Goal: Check status: Check status

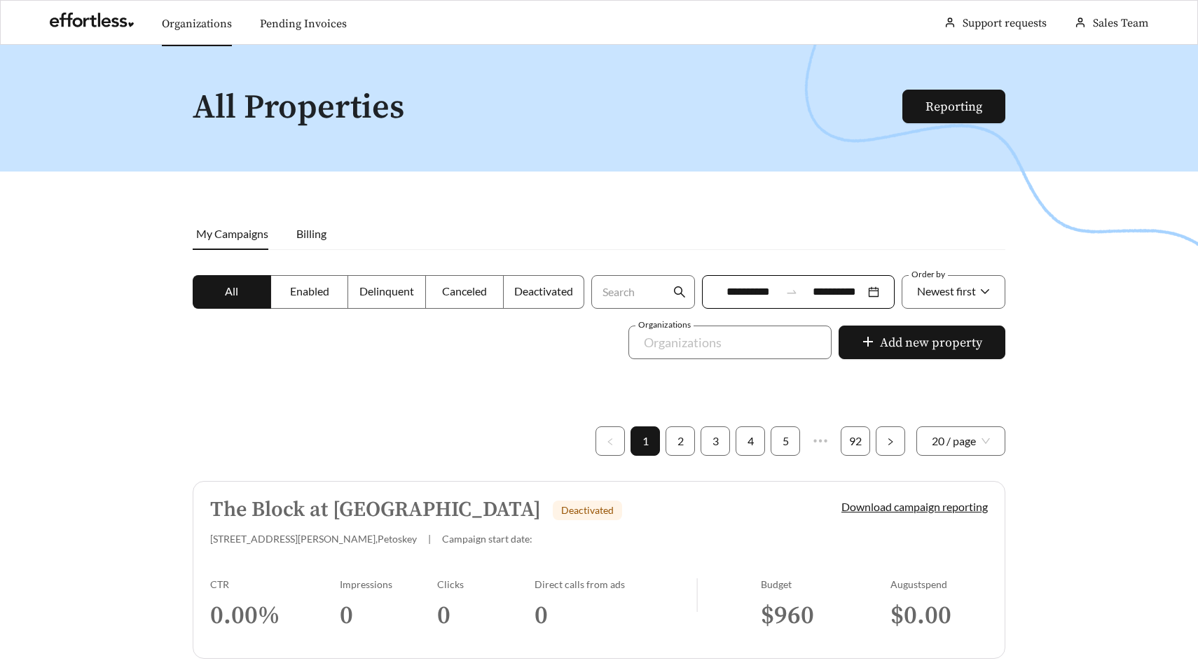
click at [199, 17] on link "Organizations" at bounding box center [197, 24] width 70 height 14
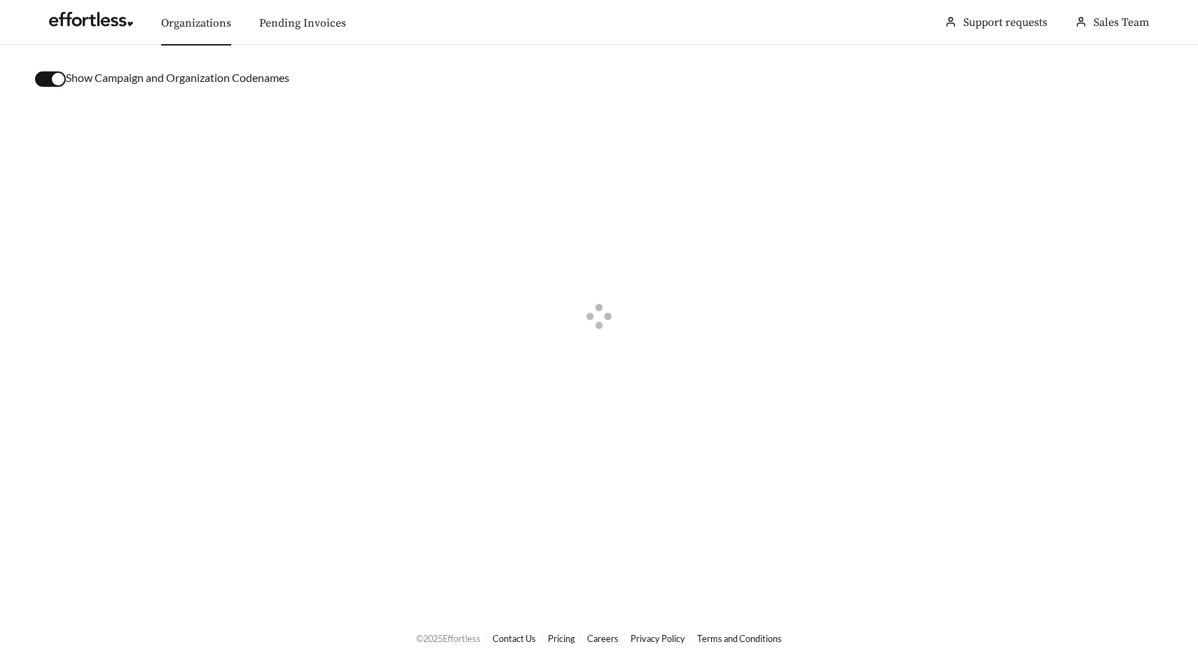
click at [41, 75] on button "button" at bounding box center [50, 78] width 31 height 15
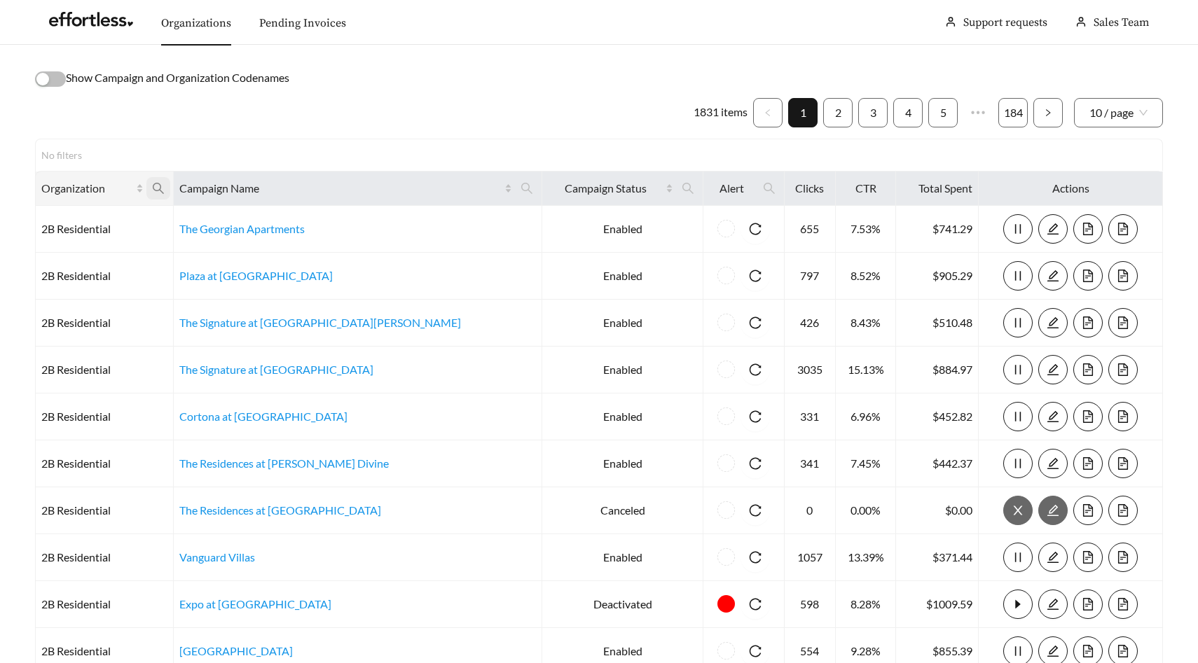
click at [164, 184] on icon "search" at bounding box center [158, 188] width 11 height 11
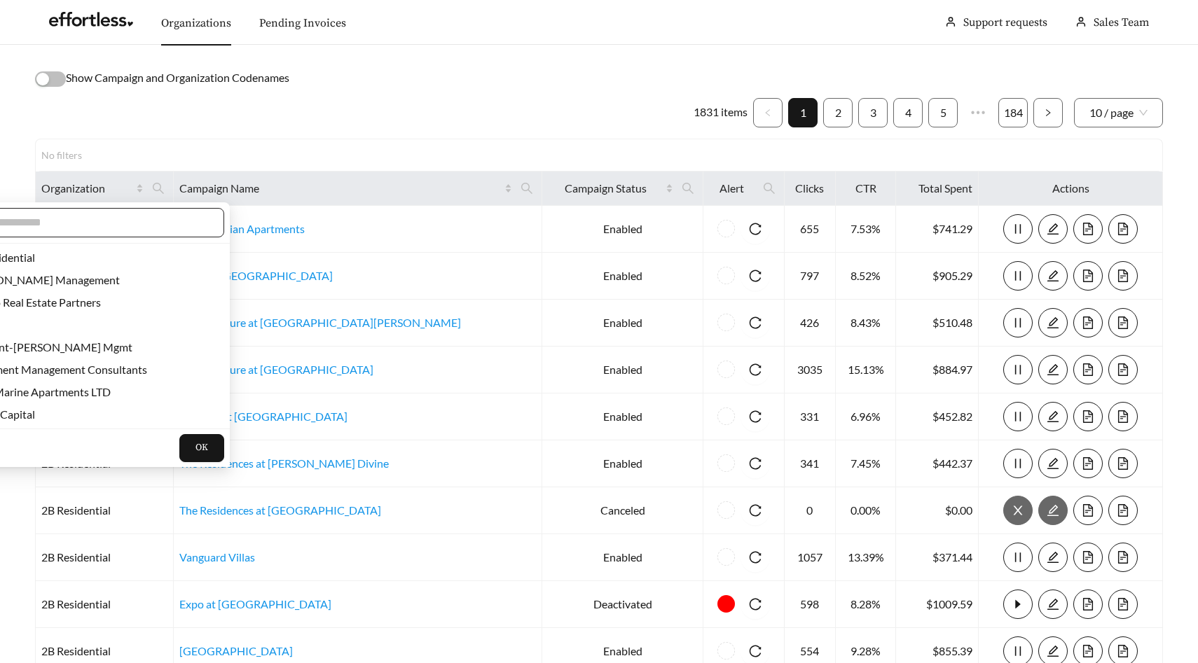
click at [172, 226] on span at bounding box center [81, 222] width 285 height 29
click at [153, 225] on input "text" at bounding box center [88, 222] width 240 height 17
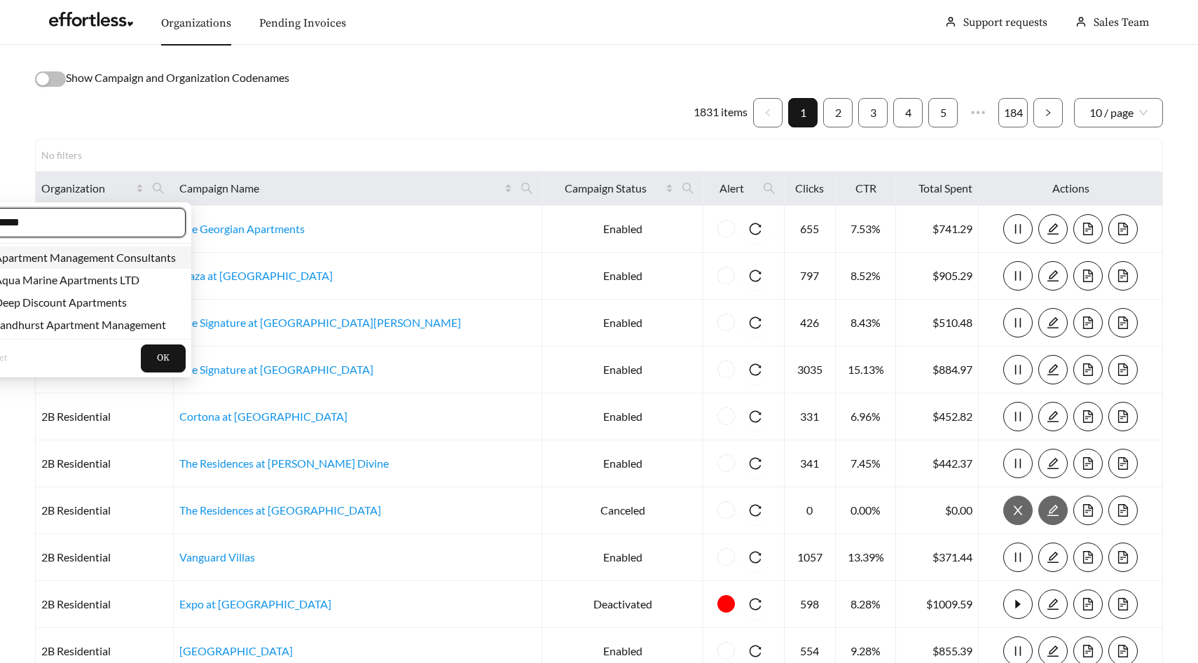
type input "*****"
click at [164, 261] on span "Apartment Management Consultants" at bounding box center [82, 257] width 187 height 13
click at [161, 359] on span "OK" at bounding box center [163, 359] width 13 height 14
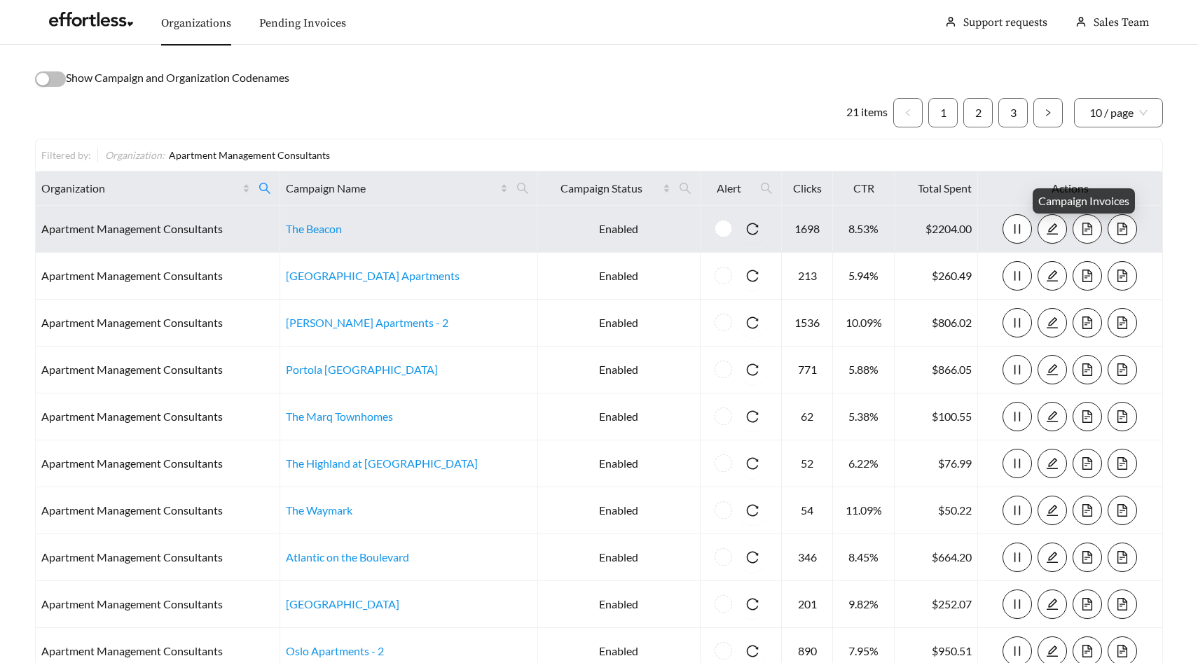
click at [1085, 228] on icon "file-text" at bounding box center [1087, 229] width 13 height 13
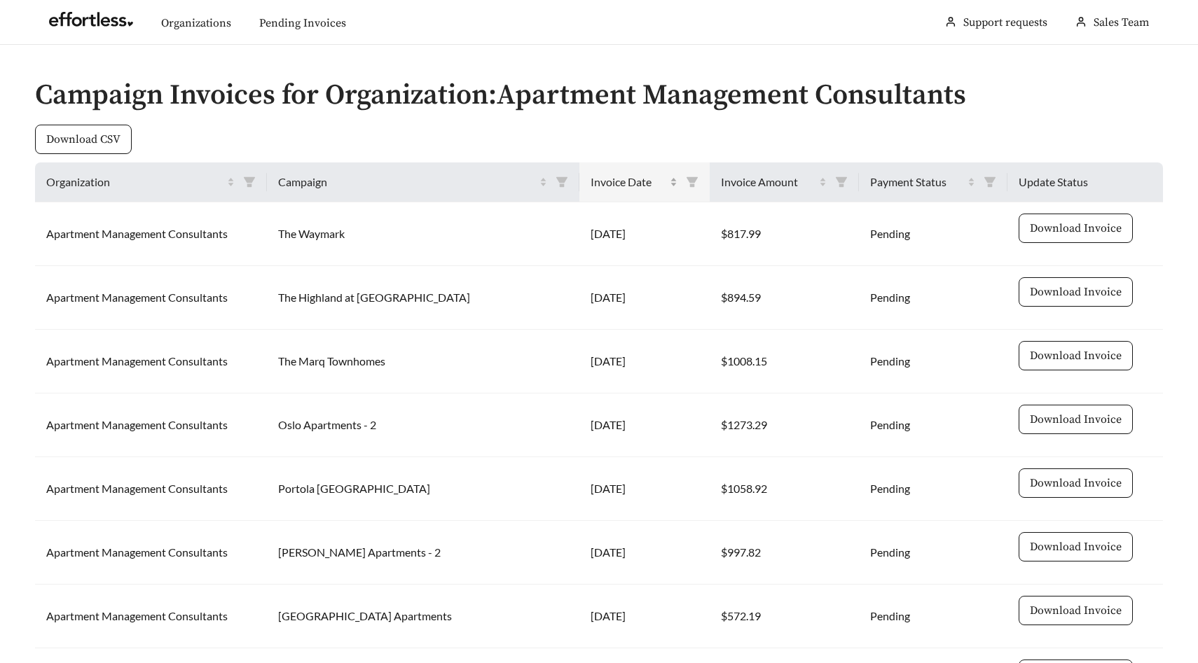
click at [624, 181] on div "Invoice Date" at bounding box center [635, 182] width 88 height 17
